Goal: Task Accomplishment & Management: Use online tool/utility

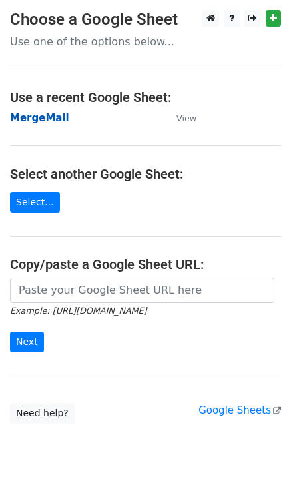
click at [31, 124] on strong "MergeMail" at bounding box center [39, 118] width 59 height 12
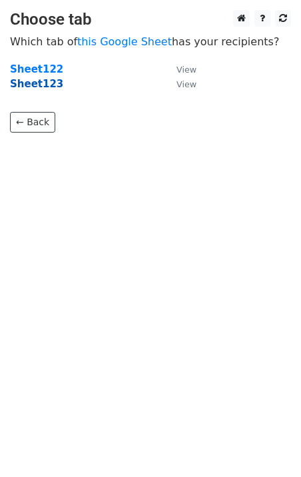
click at [33, 85] on strong "Sheet123" at bounding box center [36, 84] width 53 height 12
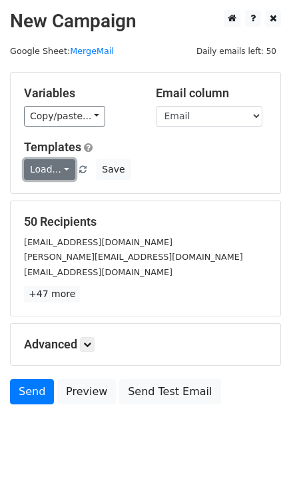
click at [39, 169] on link "Load..." at bounding box center [49, 169] width 51 height 21
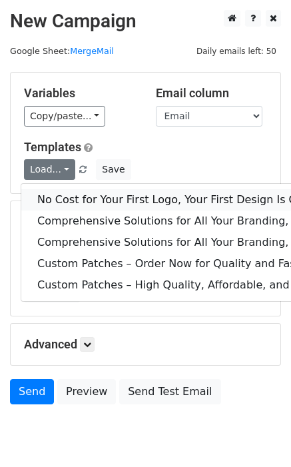
click at [95, 201] on link "No Cost for Your First Logo, Your First Design Is On Us!" at bounding box center [272, 199] width 502 height 21
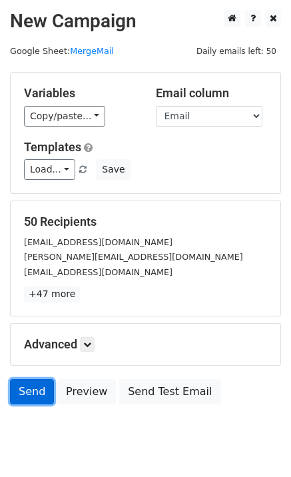
click at [39, 397] on link "Send" at bounding box center [32, 391] width 44 height 25
